Goal: Transaction & Acquisition: Purchase product/service

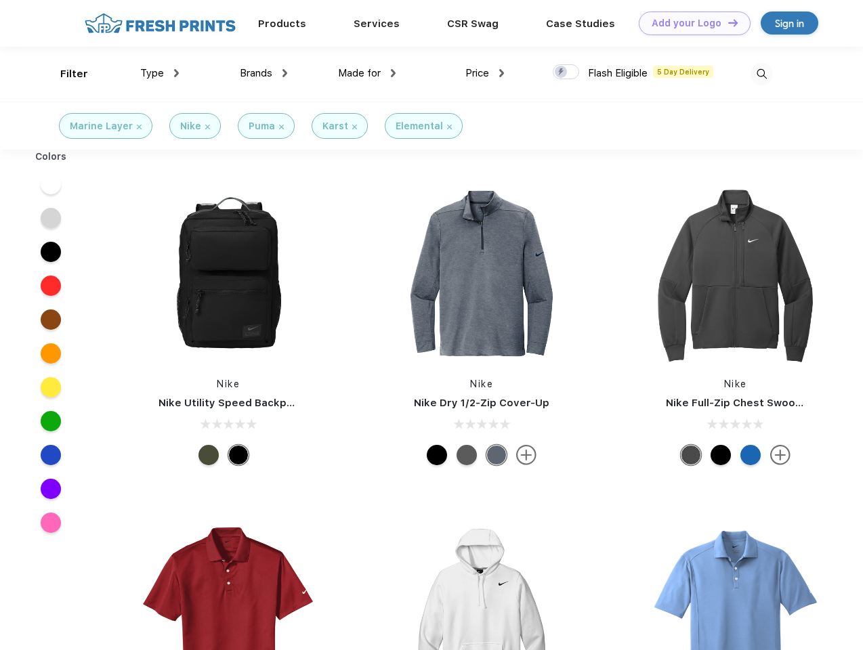
scroll to position [1, 0]
click at [690, 23] on link "Add your Logo Design Tool" at bounding box center [695, 24] width 112 height 24
click at [0, 0] on div "Design Tool" at bounding box center [0, 0] width 0 height 0
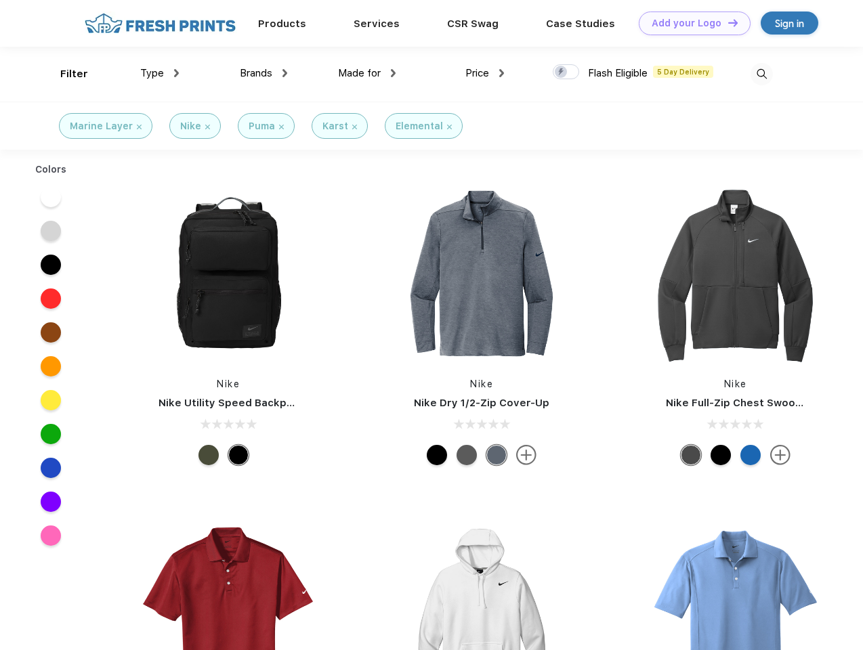
click at [727, 22] on link "Add your Logo Design Tool" at bounding box center [695, 24] width 112 height 24
click at [65, 74] on div "Filter" at bounding box center [74, 74] width 28 height 16
click at [160, 73] on span "Type" at bounding box center [152, 73] width 24 height 12
click at [264, 73] on span "Brands" at bounding box center [256, 73] width 33 height 12
click at [367, 73] on span "Made for" at bounding box center [359, 73] width 43 height 12
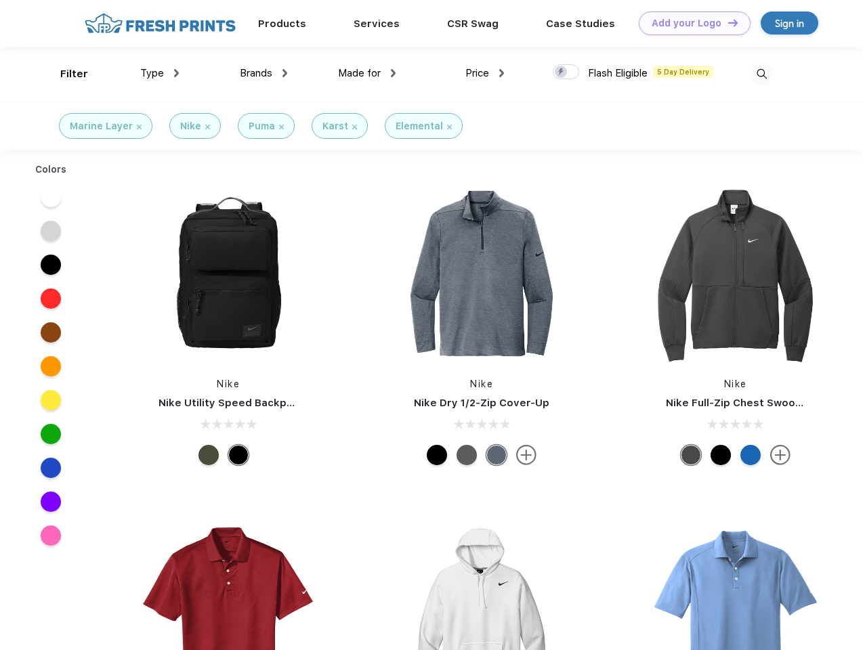
click at [485, 73] on span "Price" at bounding box center [477, 73] width 24 height 12
click at [566, 72] on div at bounding box center [566, 71] width 26 height 15
click at [562, 72] on input "checkbox" at bounding box center [557, 68] width 9 height 9
click at [761, 74] on img at bounding box center [762, 74] width 22 height 22
